Goal: Task Accomplishment & Management: Complete application form

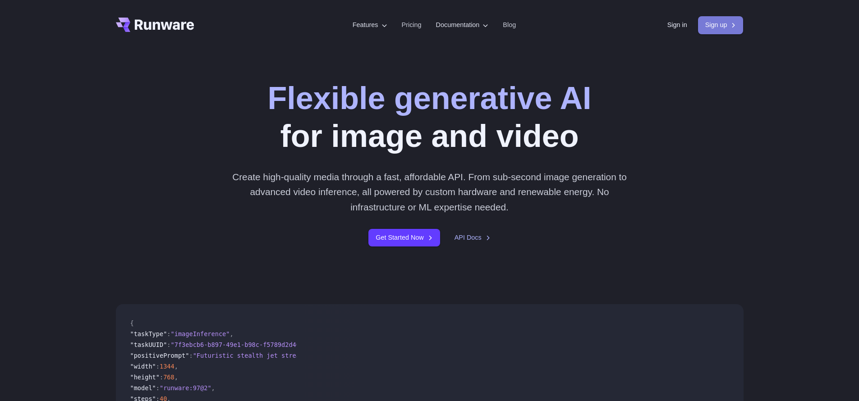
click at [717, 25] on link "Sign up" at bounding box center [721, 25] width 46 height 18
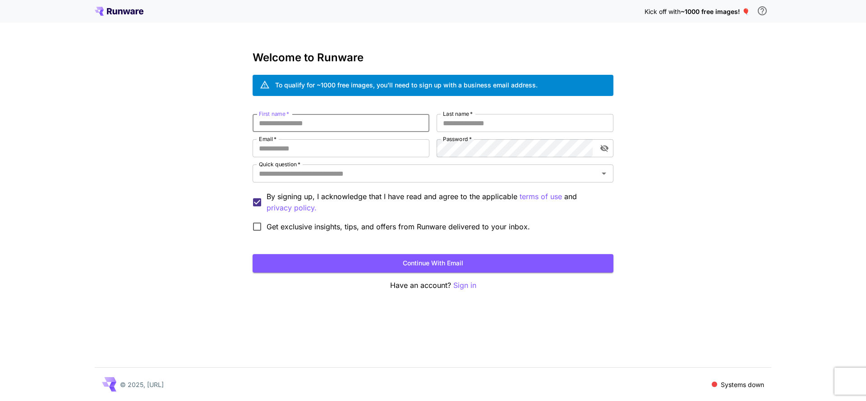
click at [372, 127] on input "First name   *" at bounding box center [340, 123] width 177 height 18
type input "**********"
click at [497, 123] on input "Last name   *" at bounding box center [524, 123] width 177 height 18
type input "**********"
click at [363, 152] on input "Email   *" at bounding box center [340, 148] width 177 height 18
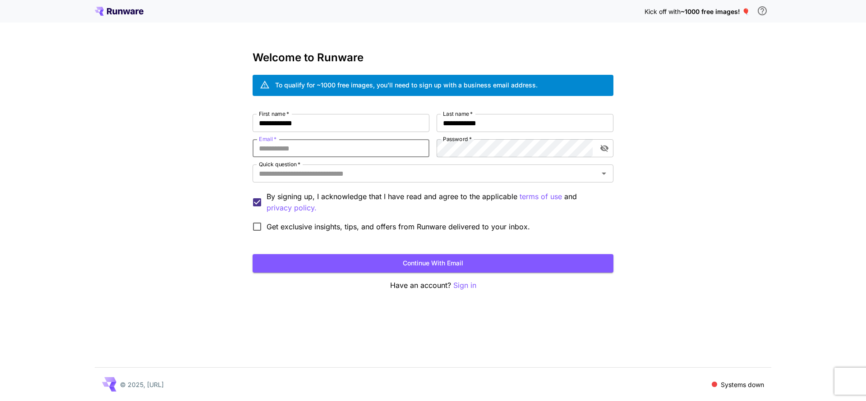
click at [362, 148] on input "Email   *" at bounding box center [340, 148] width 177 height 18
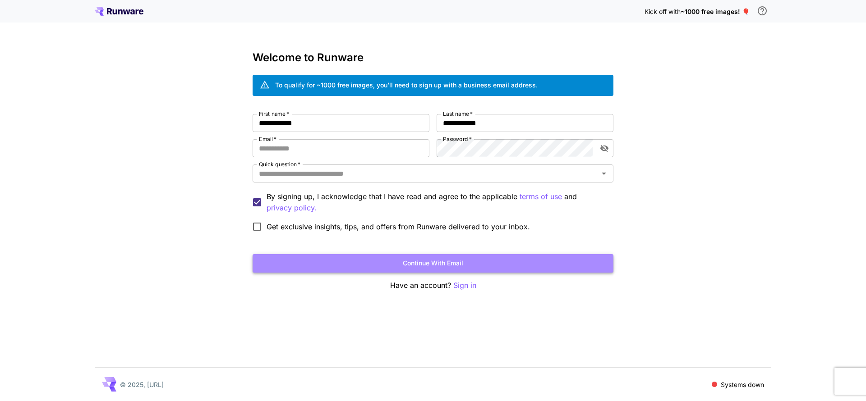
click at [457, 264] on button "Continue with email" at bounding box center [432, 263] width 361 height 18
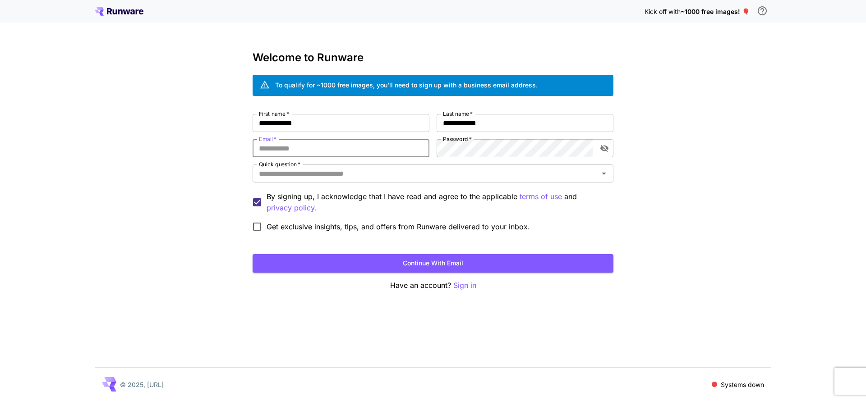
click at [330, 145] on input "Email   *" at bounding box center [340, 148] width 177 height 18
type input "**********"
click at [605, 146] on icon "toggle password visibility" at bounding box center [604, 148] width 8 height 7
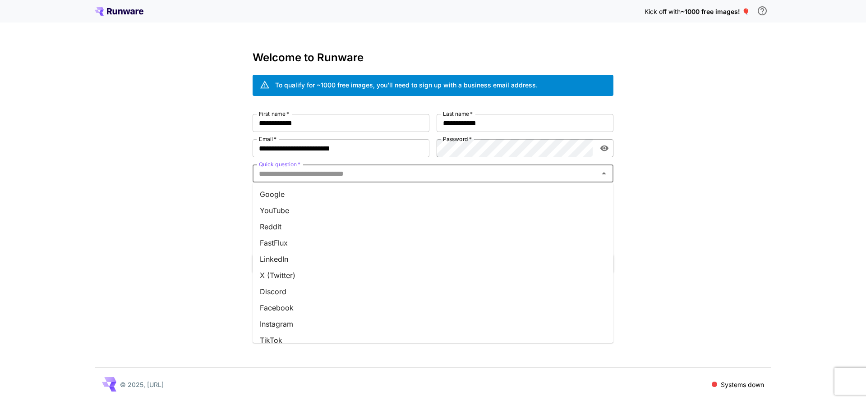
click at [474, 171] on input "Quick question   *" at bounding box center [425, 173] width 340 height 13
click at [329, 196] on li "Google" at bounding box center [432, 194] width 361 height 16
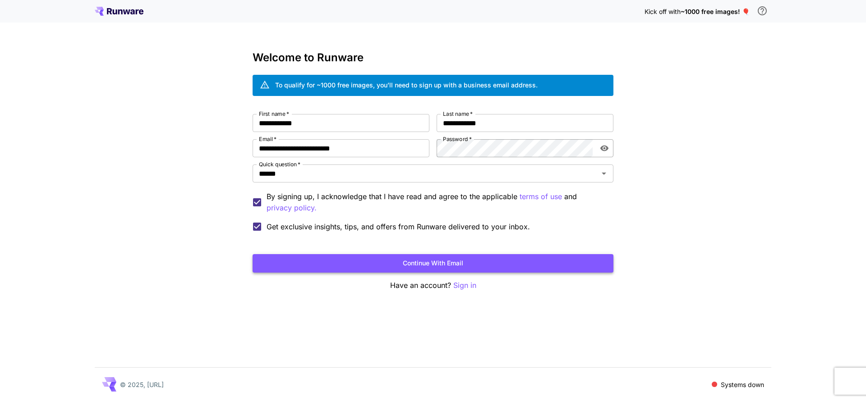
click at [474, 261] on button "Continue with email" at bounding box center [432, 263] width 361 height 18
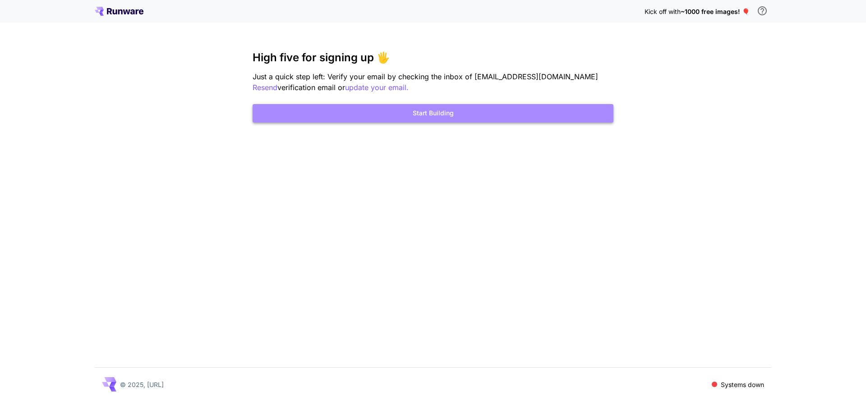
click at [454, 113] on button "Start Building" at bounding box center [432, 113] width 361 height 18
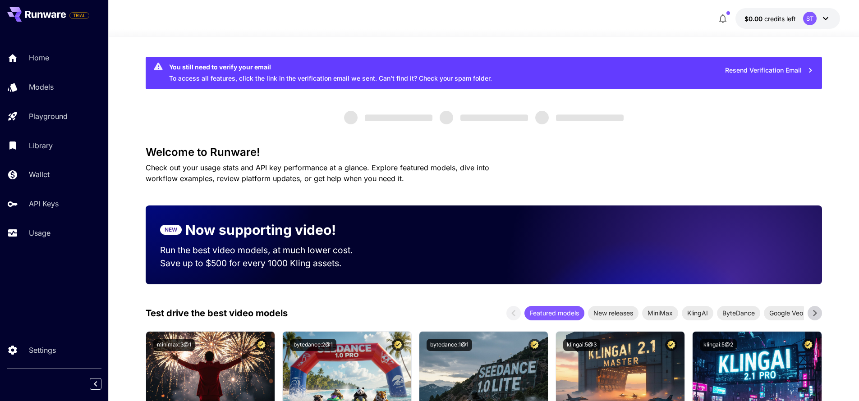
click at [827, 17] on icon at bounding box center [825, 18] width 11 height 11
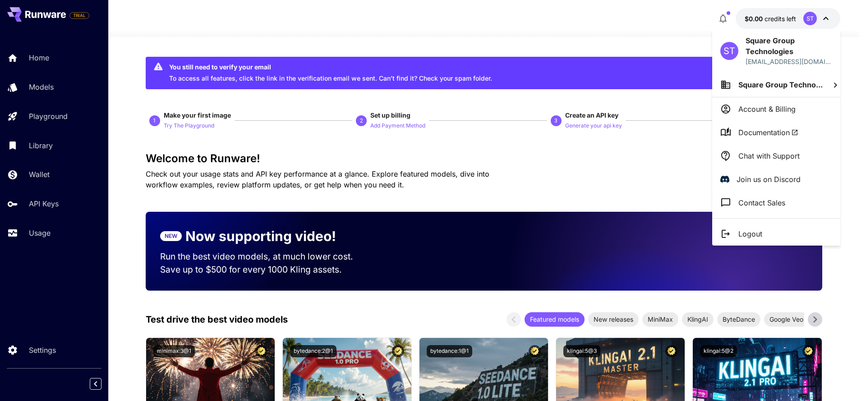
click at [827, 17] on div at bounding box center [433, 200] width 866 height 401
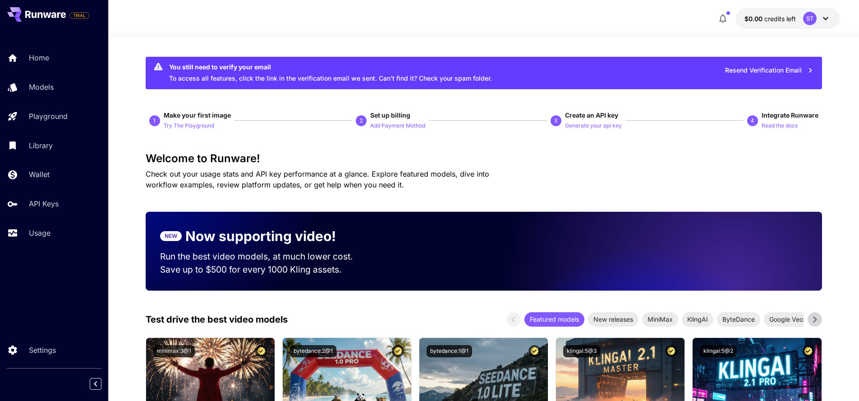
click at [827, 17] on icon at bounding box center [825, 18] width 11 height 11
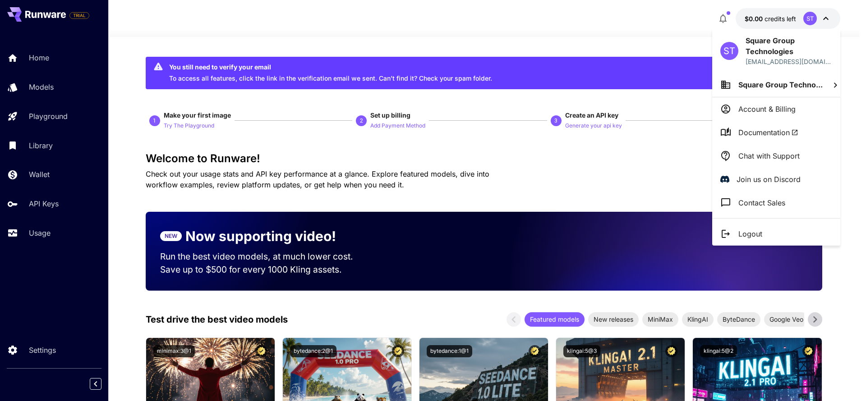
click at [400, 28] on div at bounding box center [433, 200] width 866 height 401
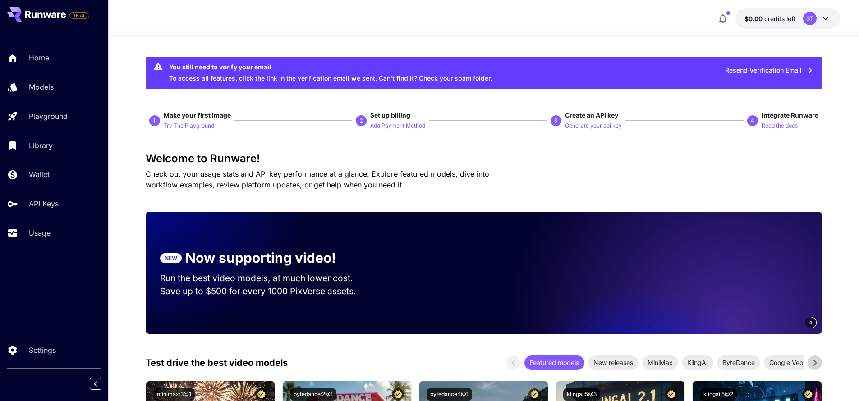
click at [825, 18] on icon at bounding box center [825, 18] width 5 height 3
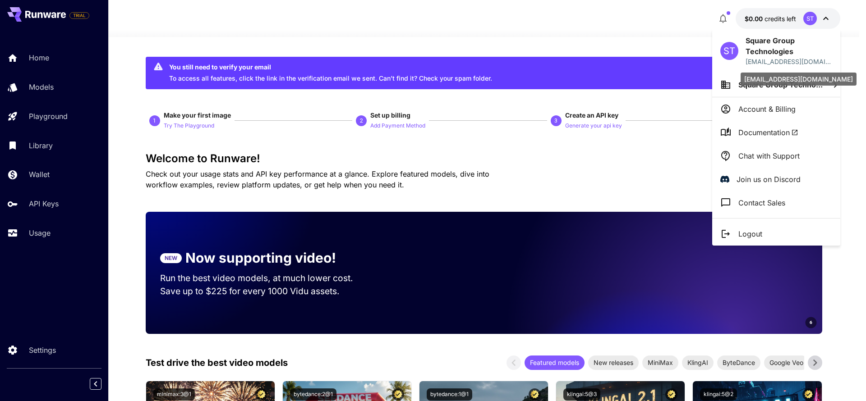
click at [793, 64] on p "squaregrourealty@gmail.com" at bounding box center [788, 61] width 87 height 9
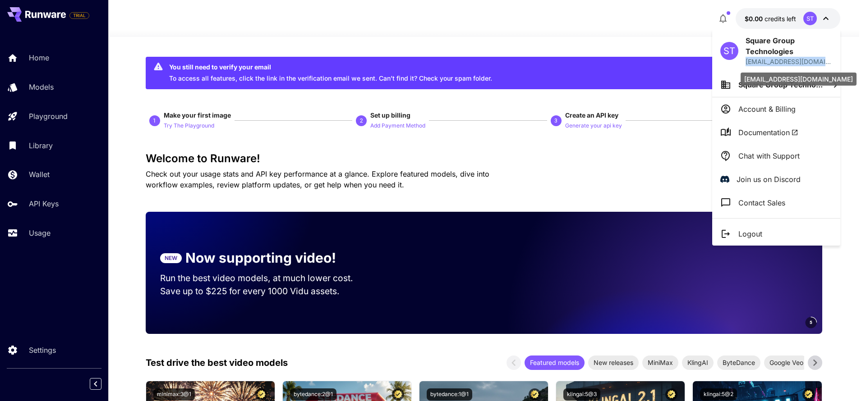
click at [793, 64] on p "squaregrourealty@gmail.com" at bounding box center [788, 61] width 87 height 9
drag, startPoint x: 745, startPoint y: 60, endPoint x: 838, endPoint y: 67, distance: 93.2
click at [838, 67] on div "ST Square Group Technologies squaregrourealty@gmail.com" at bounding box center [776, 51] width 128 height 44
copy p "squaregrourealty@gmail.com"
click at [645, 46] on div at bounding box center [433, 200] width 866 height 401
